Goal: Check status: Check status

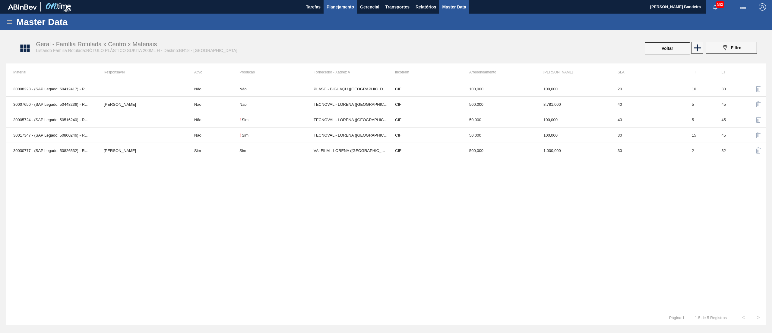
click at [335, 1] on button "Planejamento" at bounding box center [340, 7] width 33 height 14
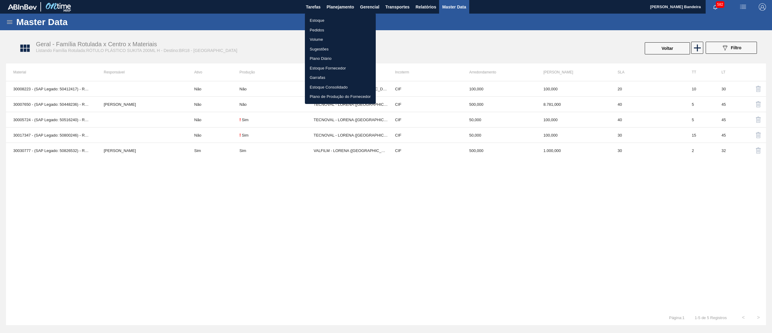
click at [328, 19] on li "Estoque" at bounding box center [340, 21] width 71 height 10
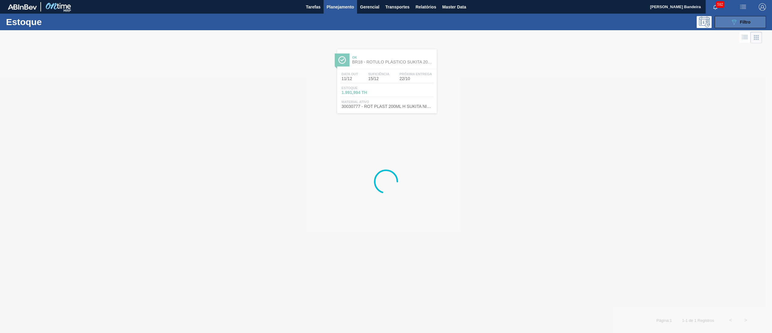
click at [726, 22] on button "089F7B8B-B2A5-4AFE-B5C0-19BA573D28AC Filtro" at bounding box center [740, 22] width 51 height 12
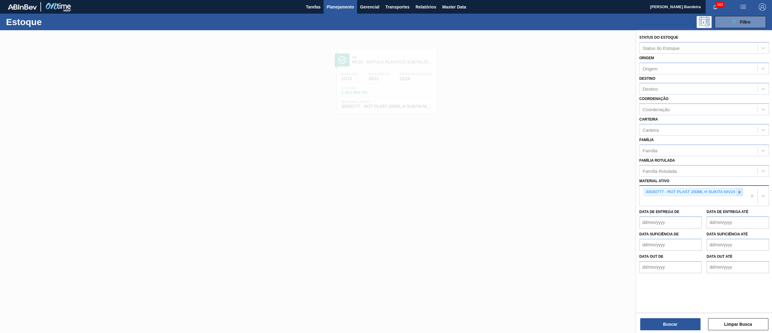
click at [740, 191] on icon at bounding box center [740, 192] width 2 height 2
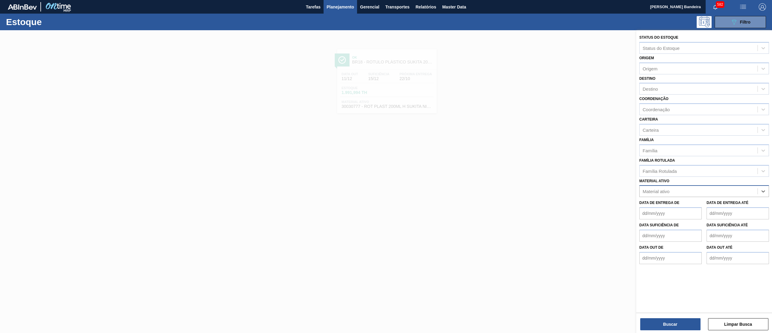
paste ativo "20004818"
type ativo "20004818"
click at [686, 192] on div "Material ativo" at bounding box center [699, 191] width 118 height 9
paste ativo "20004818"
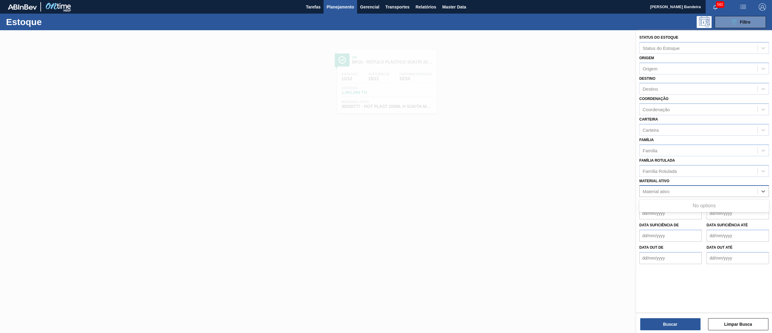
type ativo "20004818"
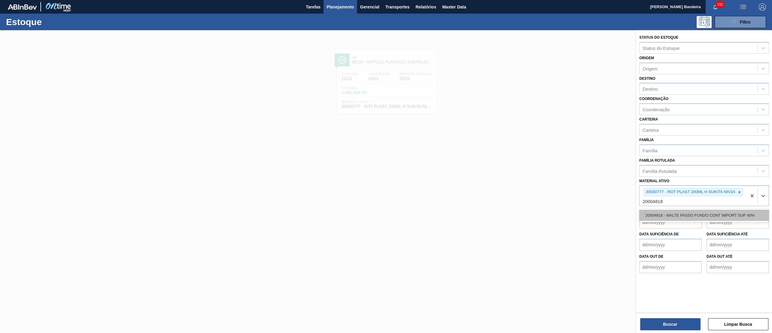
click at [698, 214] on div "20004818 - MALTE PASSO FUNDO CONT IMPORT SUP 40%" at bounding box center [705, 214] width 130 height 11
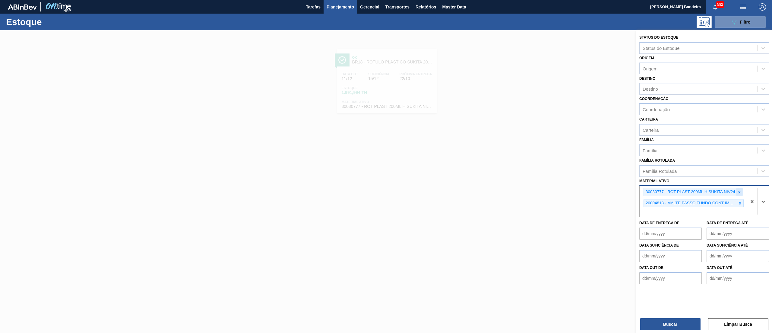
click at [741, 191] on icon at bounding box center [740, 192] width 4 height 4
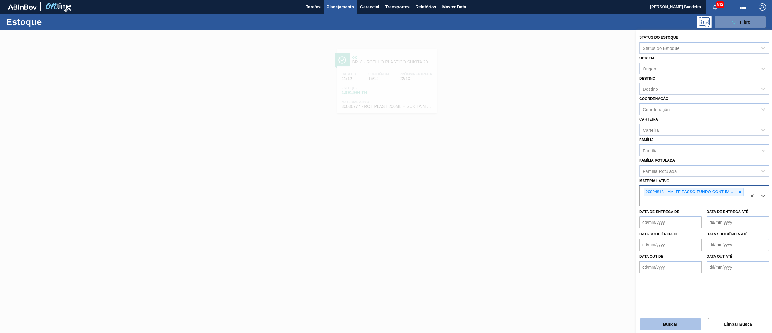
click at [684, 321] on button "Buscar" at bounding box center [671, 324] width 60 height 12
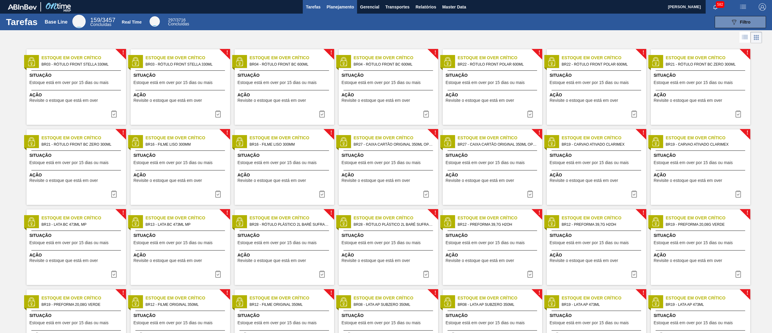
click at [339, 5] on span "Planejamento" at bounding box center [340, 6] width 27 height 7
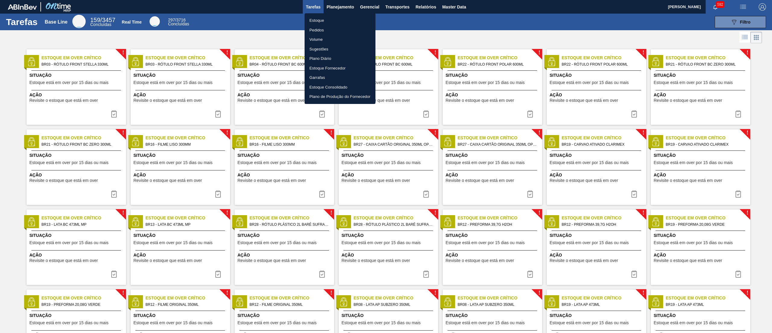
click at [326, 19] on li "Estoque" at bounding box center [340, 21] width 71 height 10
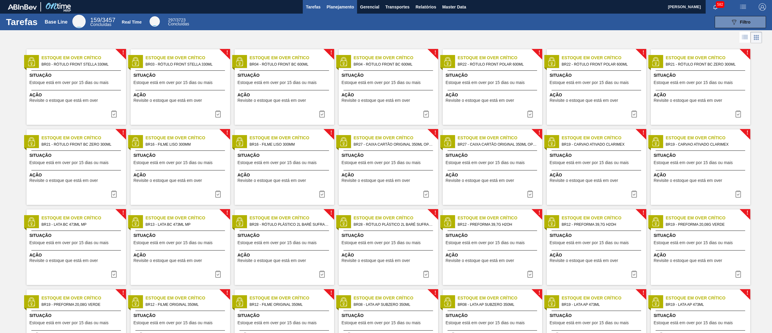
click at [345, 3] on span "Planejamento" at bounding box center [340, 6] width 27 height 7
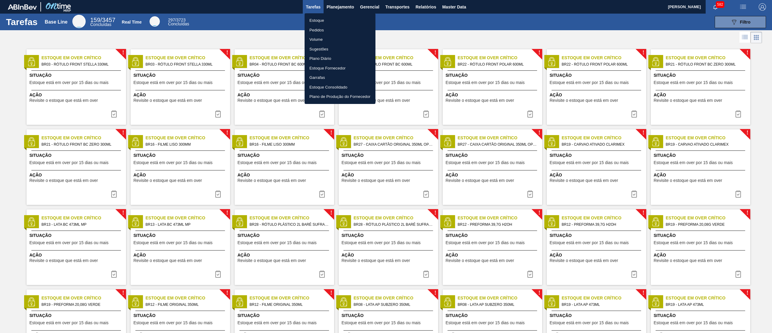
click at [336, 19] on li "Estoque" at bounding box center [340, 21] width 71 height 10
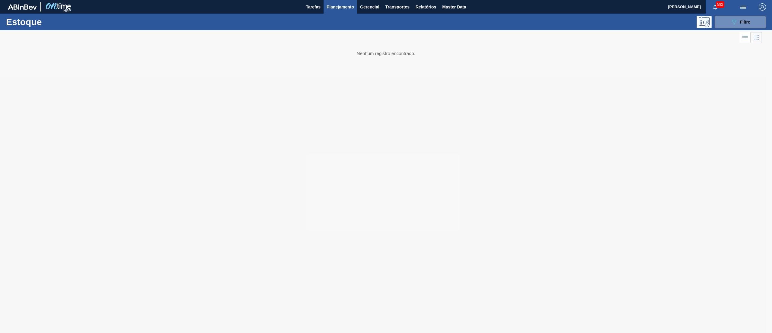
click at [619, 192] on div at bounding box center [386, 181] width 772 height 302
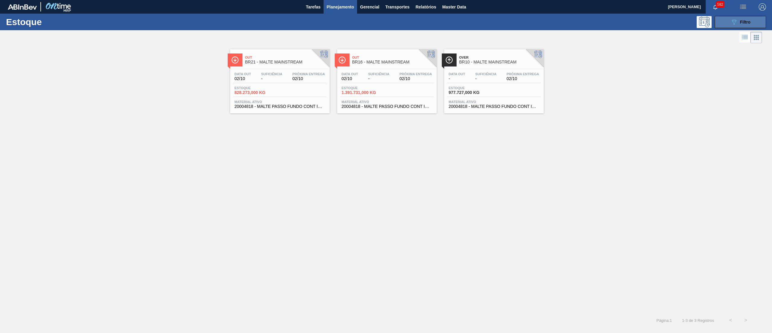
click at [750, 21] on span "Filtro" at bounding box center [745, 22] width 11 height 5
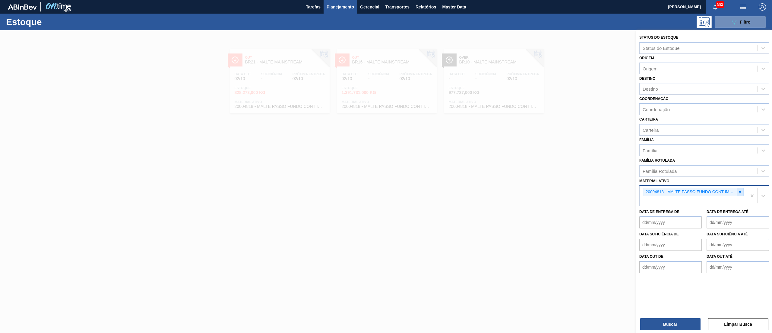
click at [739, 190] on icon at bounding box center [740, 192] width 4 height 4
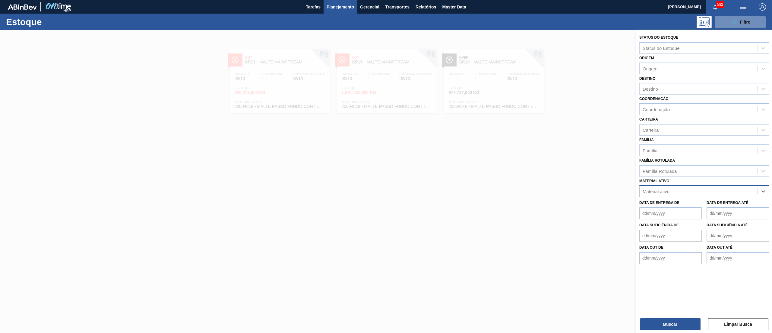
paste ativo "30034486"
type ativo "30034486"
click at [726, 205] on div "30034486 - ROTULO FRONT FLYING FISH 330ML" at bounding box center [705, 205] width 130 height 11
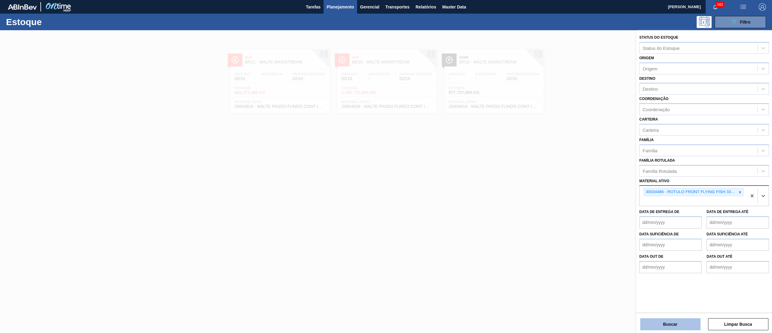
click at [657, 323] on button "Buscar" at bounding box center [671, 324] width 60 height 12
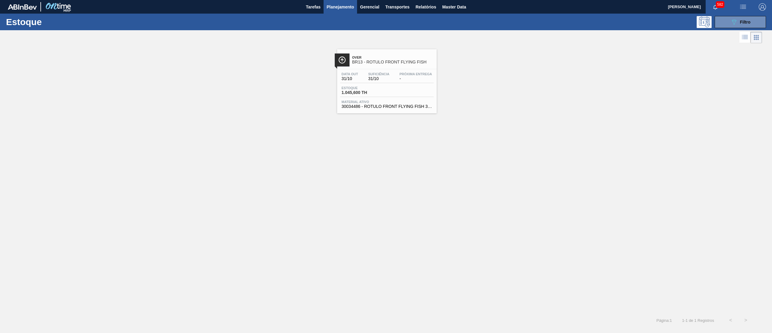
click at [361, 106] on span "30034486 - ROTULO FRONT FLYING FISH 330ML" at bounding box center [387, 106] width 91 height 5
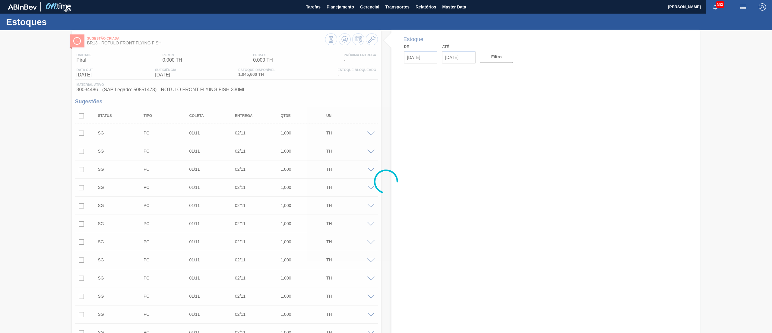
type input "[DATE]"
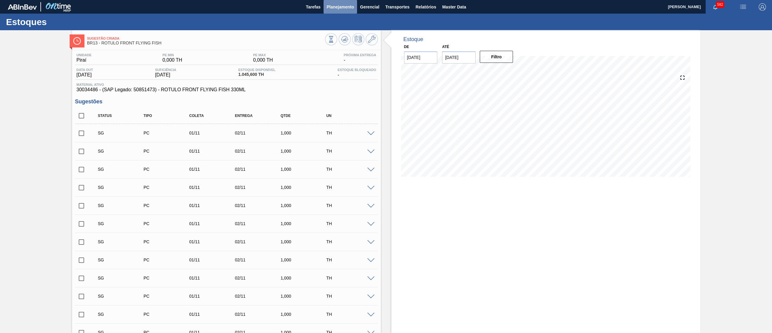
click at [337, 5] on span "Planejamento" at bounding box center [340, 6] width 27 height 7
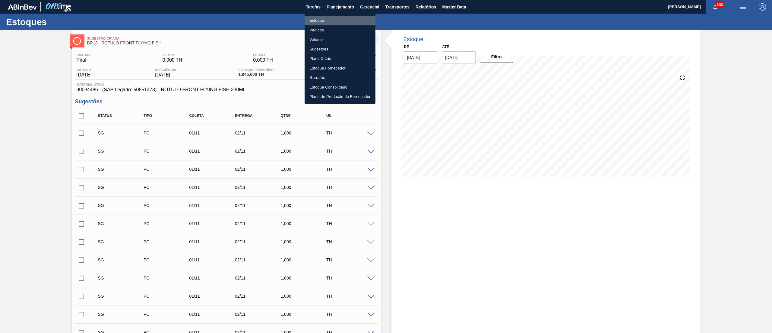
click at [333, 20] on li "Estoque" at bounding box center [340, 21] width 71 height 10
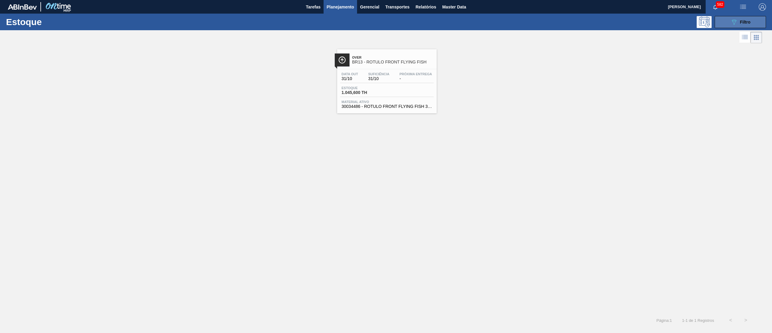
click at [740, 20] on span "Filtro" at bounding box center [745, 22] width 11 height 5
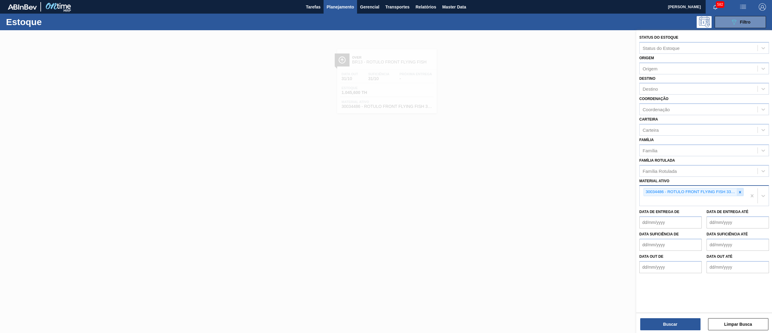
click at [740, 193] on icon at bounding box center [740, 192] width 4 height 4
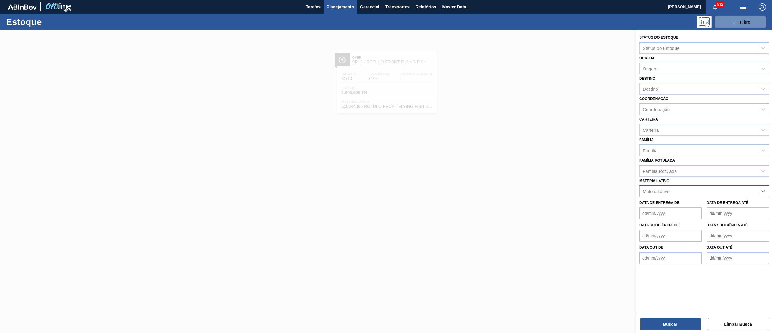
paste ativo "30034488"
type ativo "30034488"
click at [726, 202] on div "30034488 - ROT NECK FLYING FISH 330ML" at bounding box center [705, 205] width 130 height 11
click at [659, 325] on button "Buscar" at bounding box center [671, 324] width 60 height 12
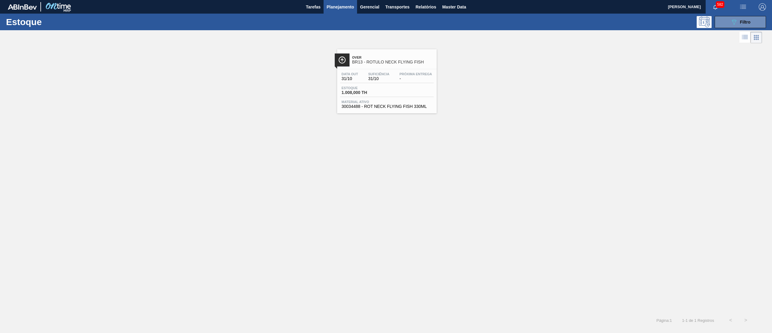
click at [399, 109] on div "Data out 31/10 Suficiência 31/10 Próxima Entrega - [GEOGRAPHIC_DATA] 1.008,000 …" at bounding box center [387, 89] width 100 height 41
